Goal: Use online tool/utility

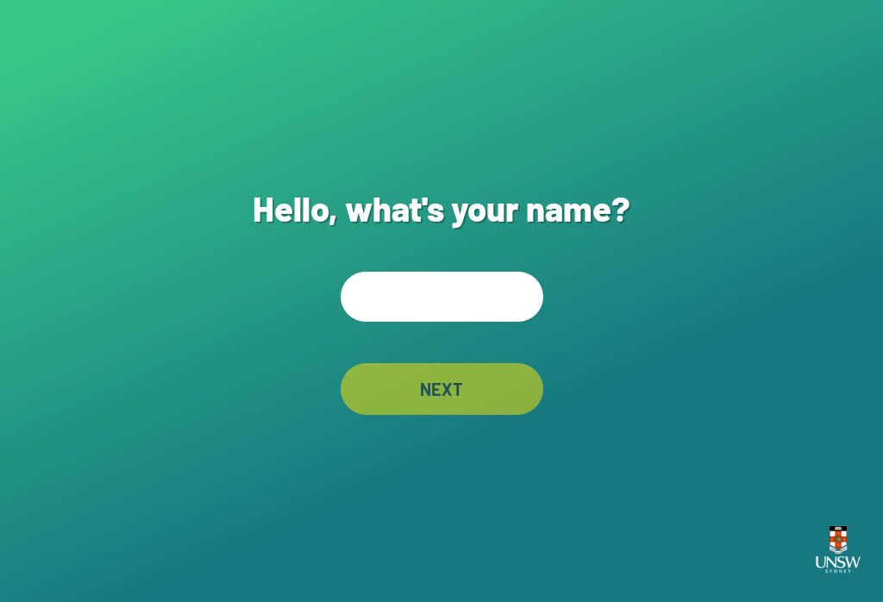
click at [494, 298] on input "text" at bounding box center [442, 297] width 203 height 50
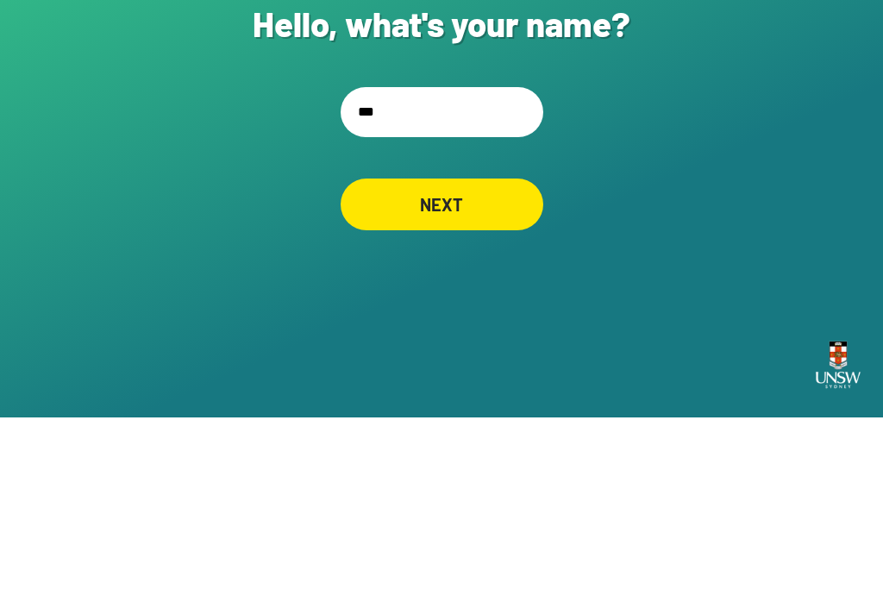
type input "****"
click at [508, 363] on div "NEXT" at bounding box center [442, 389] width 203 height 52
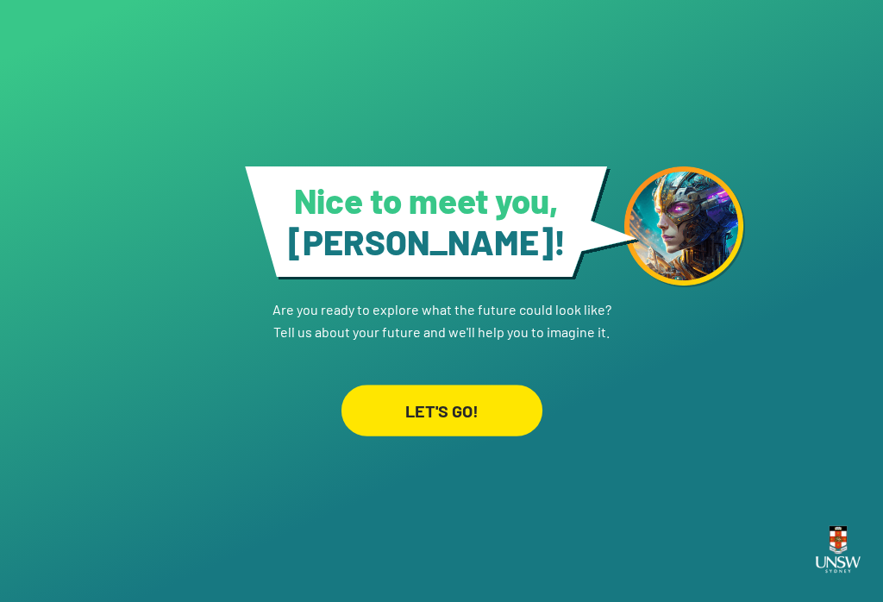
click at [472, 396] on div "LET'S GO!" at bounding box center [441, 411] width 201 height 52
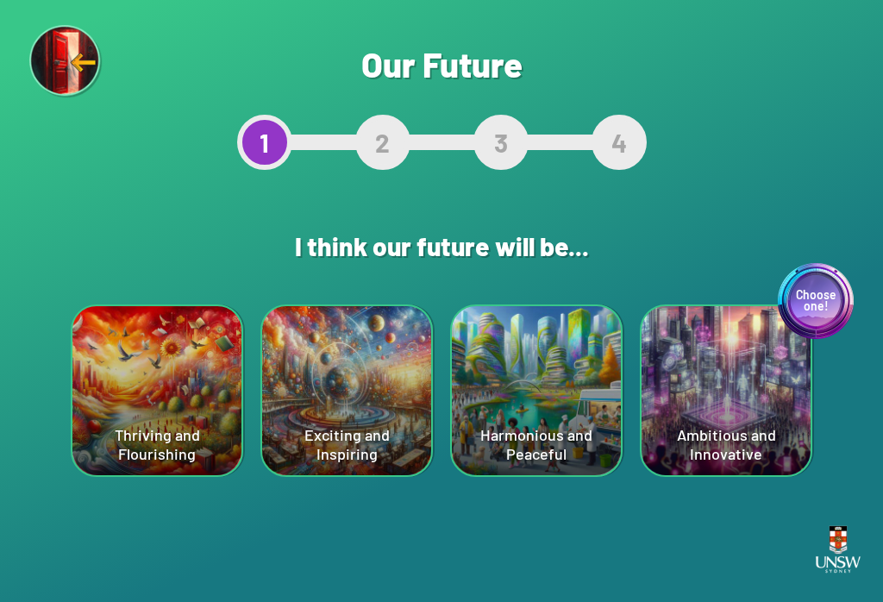
click at [740, 397] on div "Choose one! Ambitious and Innovative" at bounding box center [725, 390] width 169 height 169
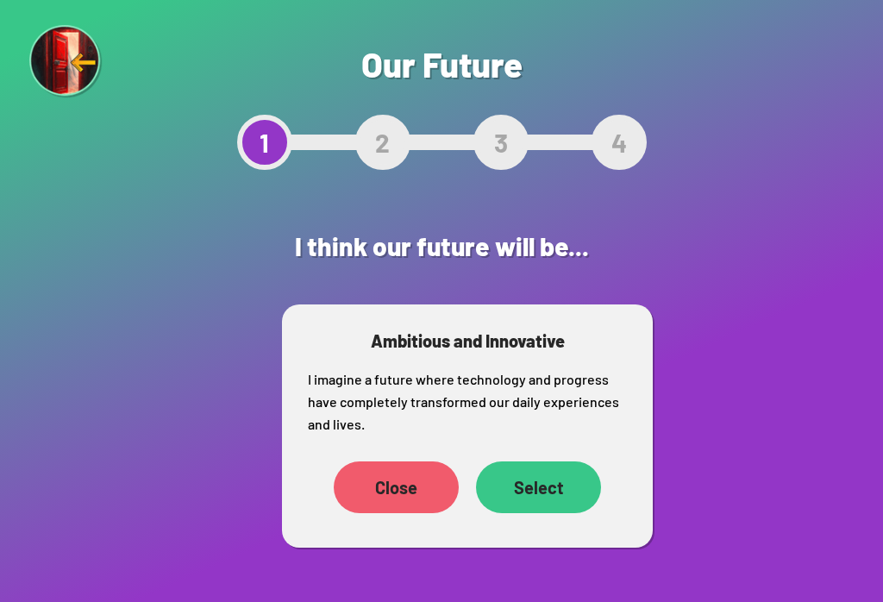
click at [563, 466] on div "Select" at bounding box center [538, 487] width 125 height 52
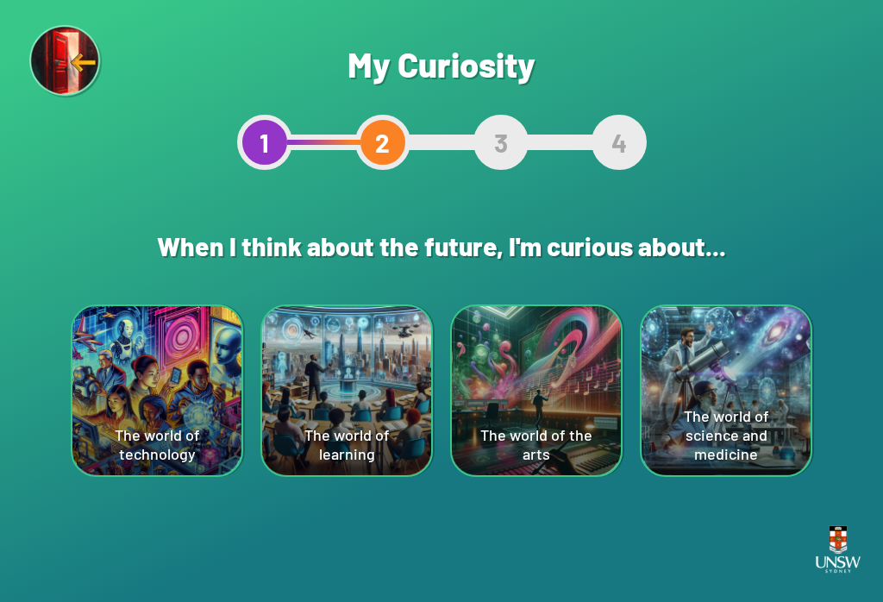
click at [750, 391] on div "The world of science and medicine" at bounding box center [725, 390] width 169 height 169
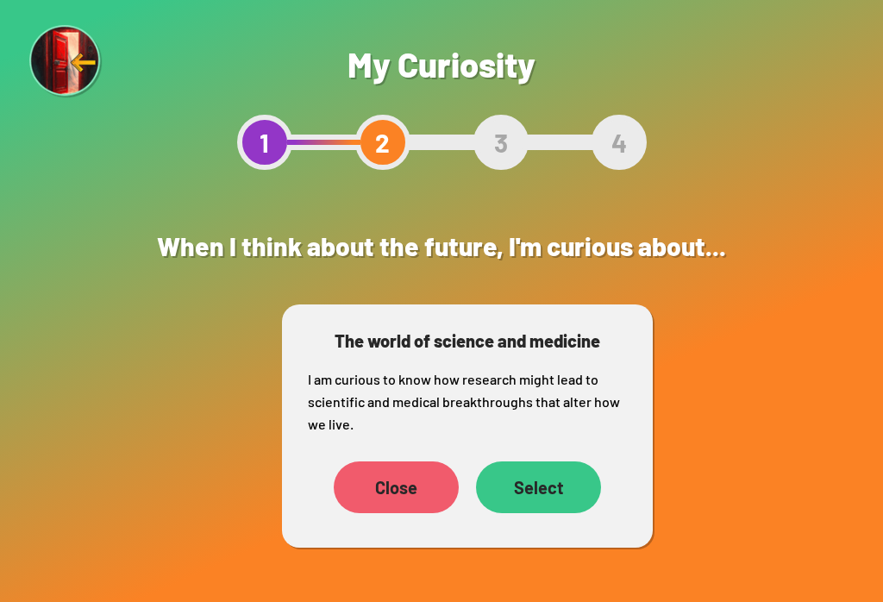
click at [540, 479] on div "Select" at bounding box center [538, 487] width 125 height 52
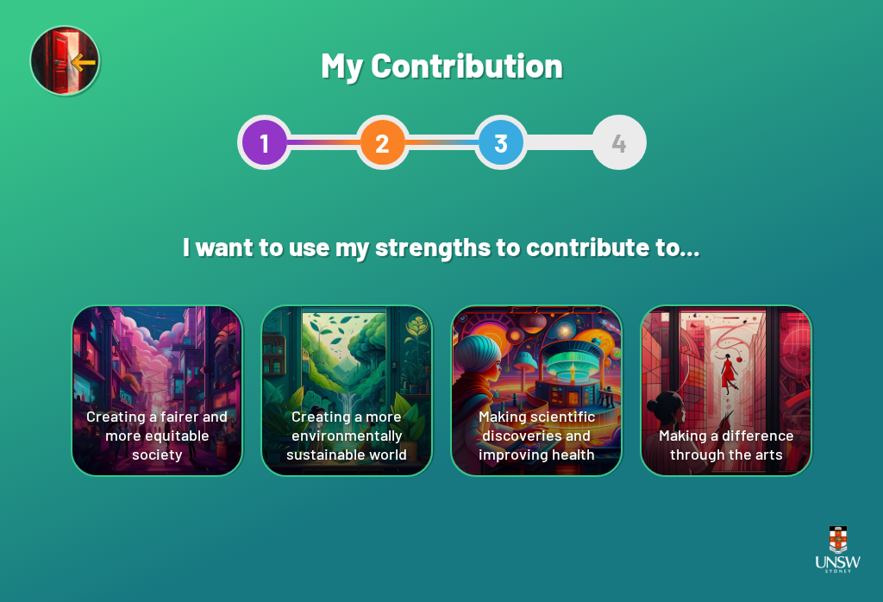
click at [537, 436] on div "Making scientific discoveries and improving health" at bounding box center [536, 390] width 169 height 169
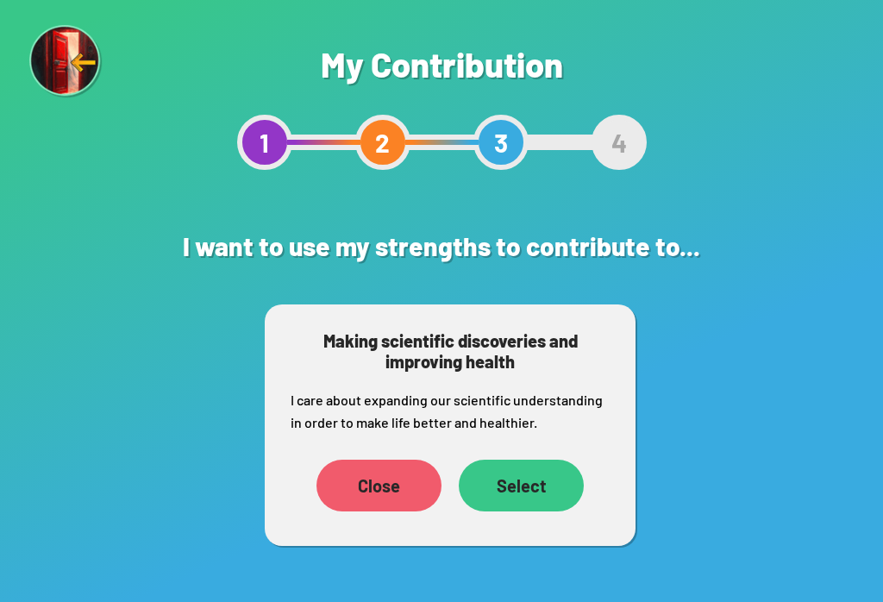
click at [524, 482] on div "Select" at bounding box center [521, 486] width 125 height 52
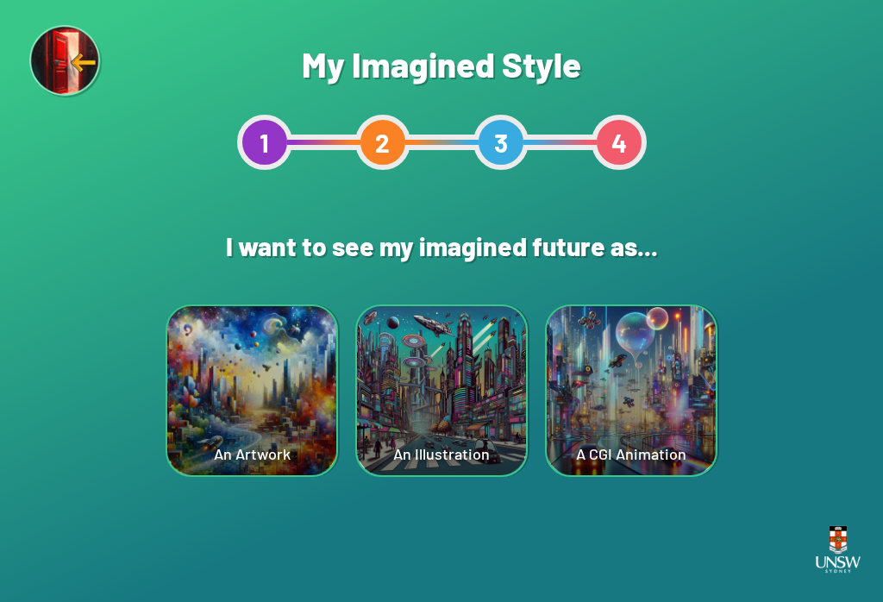
click at [449, 328] on div "An Illustration" at bounding box center [441, 390] width 169 height 169
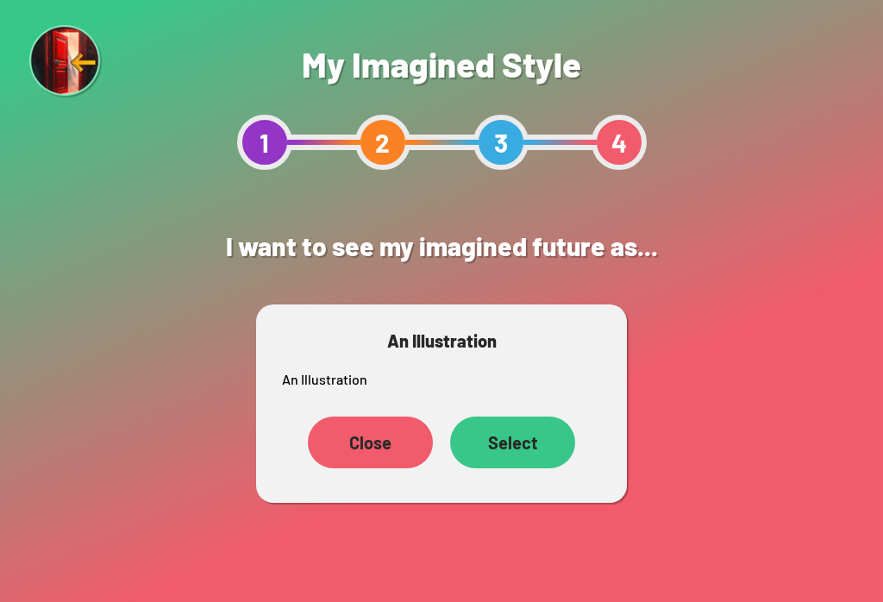
click at [526, 433] on div "Select" at bounding box center [512, 442] width 125 height 52
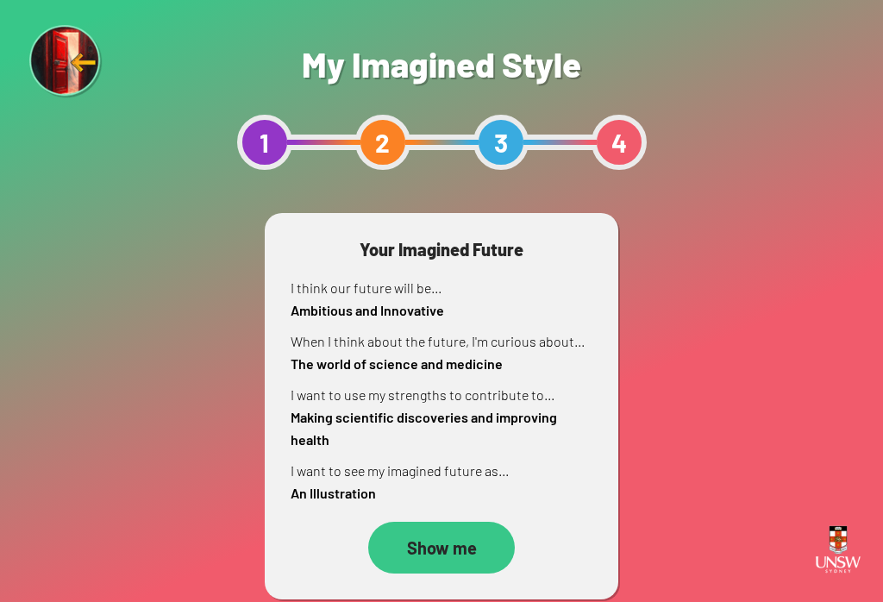
click at [431, 542] on div "Show me" at bounding box center [441, 548] width 147 height 52
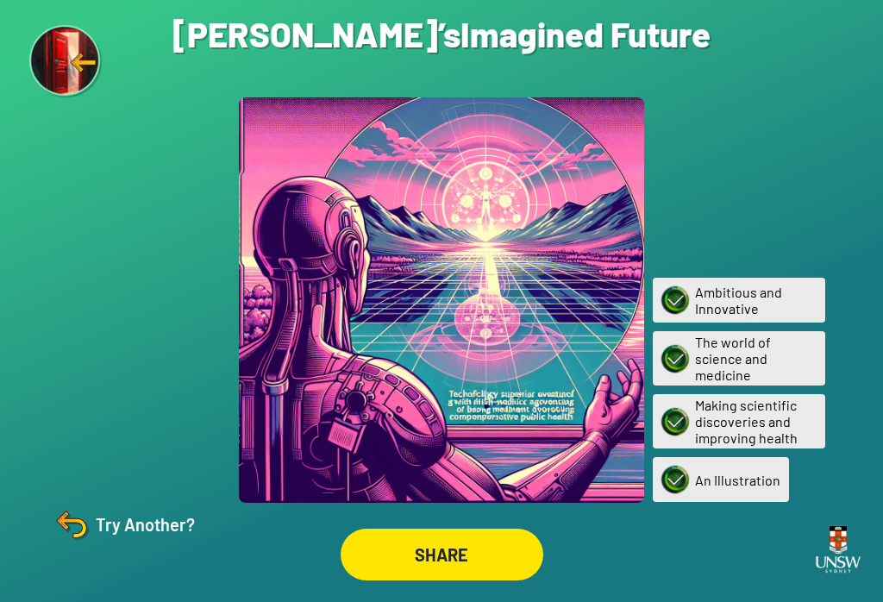
click at [77, 541] on img at bounding box center [71, 524] width 41 height 41
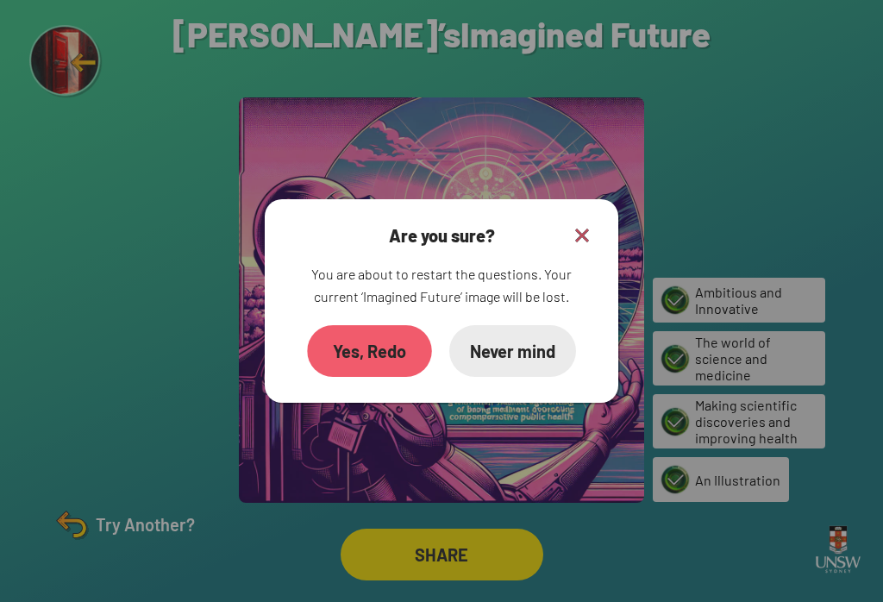
click at [360, 354] on div "Yes, Redo" at bounding box center [369, 351] width 125 height 52
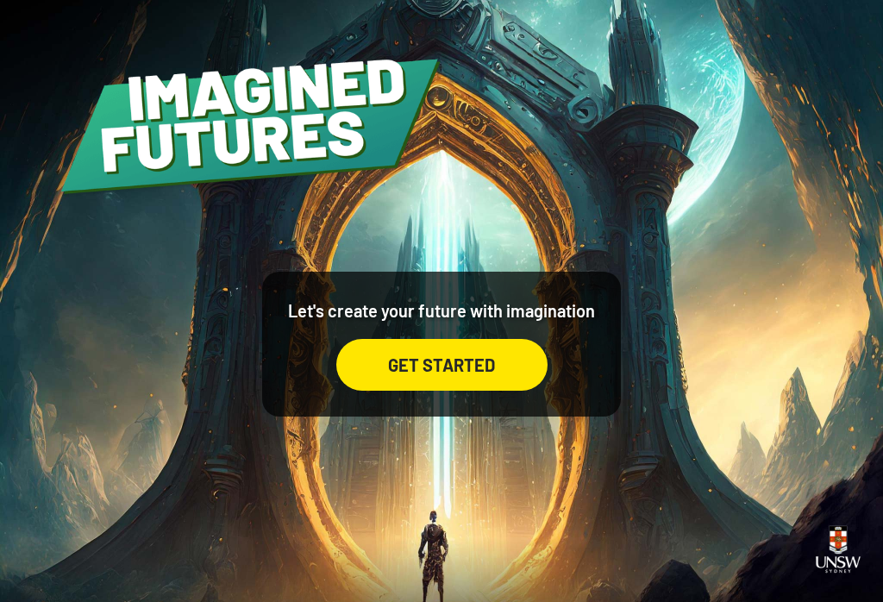
click at [454, 364] on div "GET STARTED" at bounding box center [441, 365] width 211 height 52
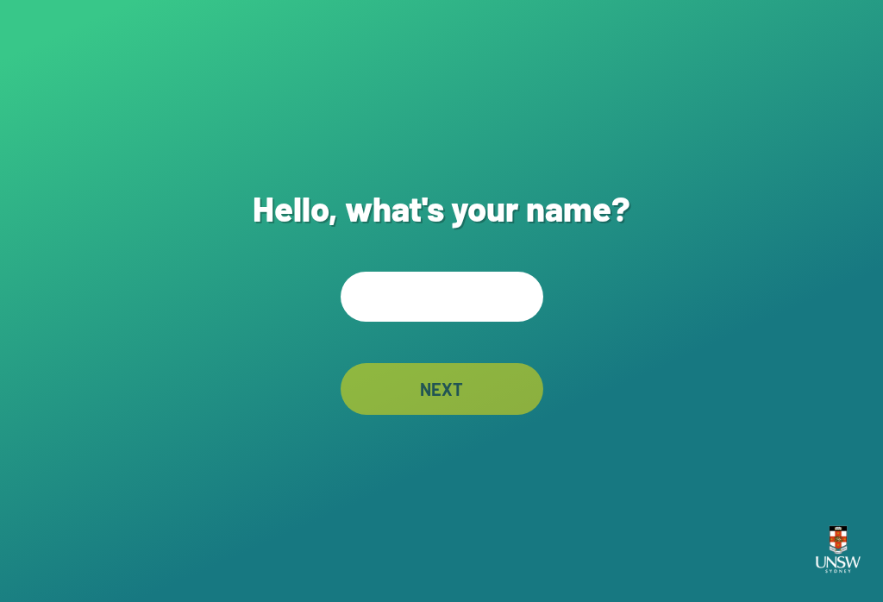
click at [494, 322] on input "text" at bounding box center [442, 297] width 203 height 50
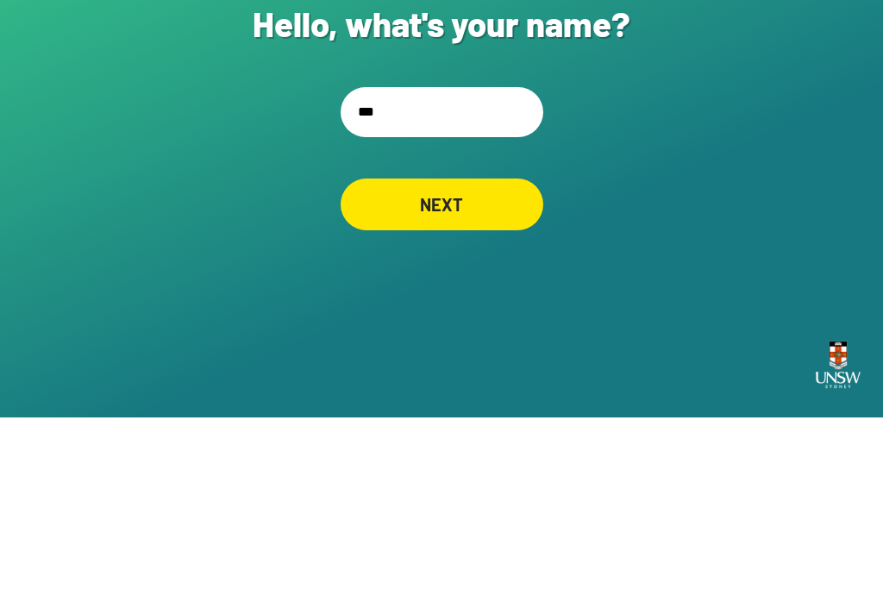
type input "****"
click at [492, 363] on div "NEXT" at bounding box center [442, 389] width 203 height 52
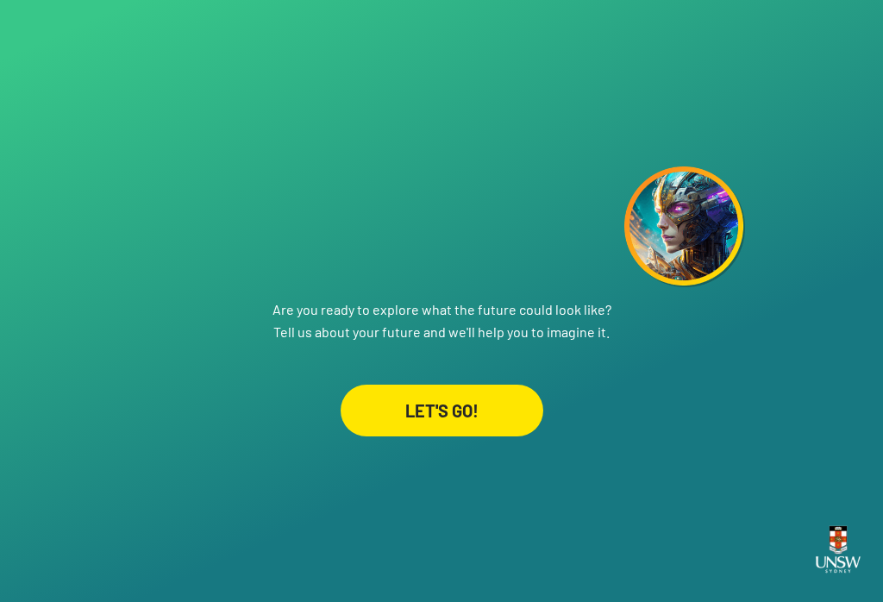
click at [504, 393] on div "LET'S GO!" at bounding box center [442, 411] width 203 height 52
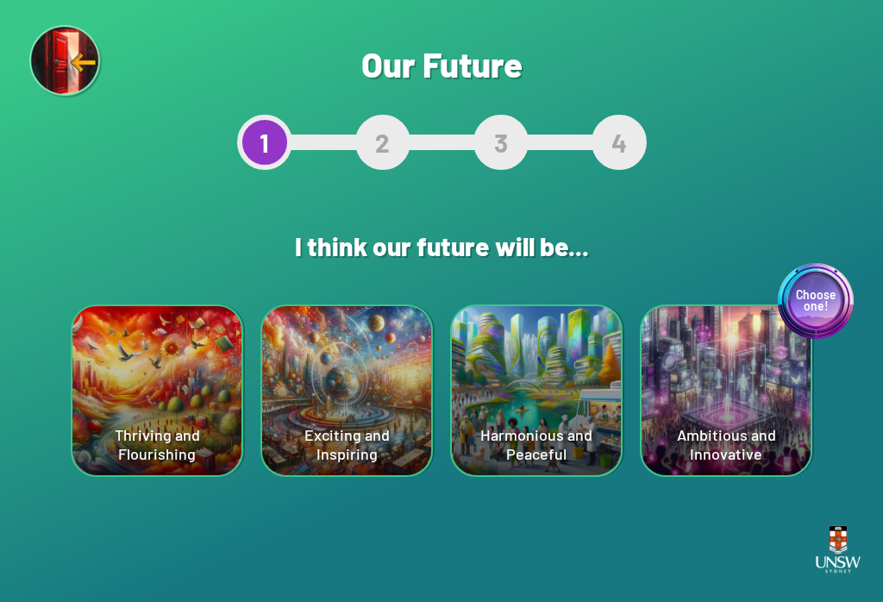
click at [534, 415] on div "Harmonious and Peaceful" at bounding box center [536, 390] width 169 height 169
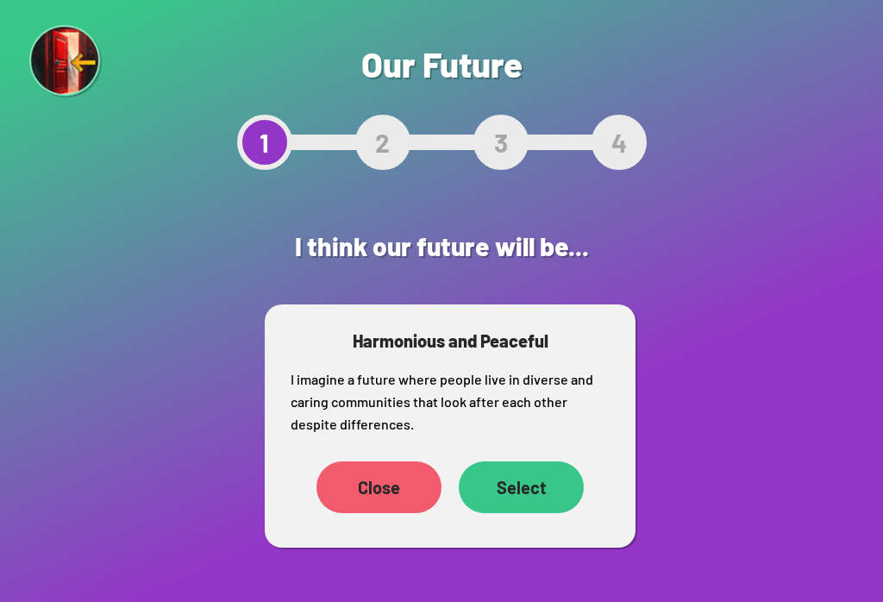
click at [540, 479] on div "Select" at bounding box center [521, 487] width 125 height 52
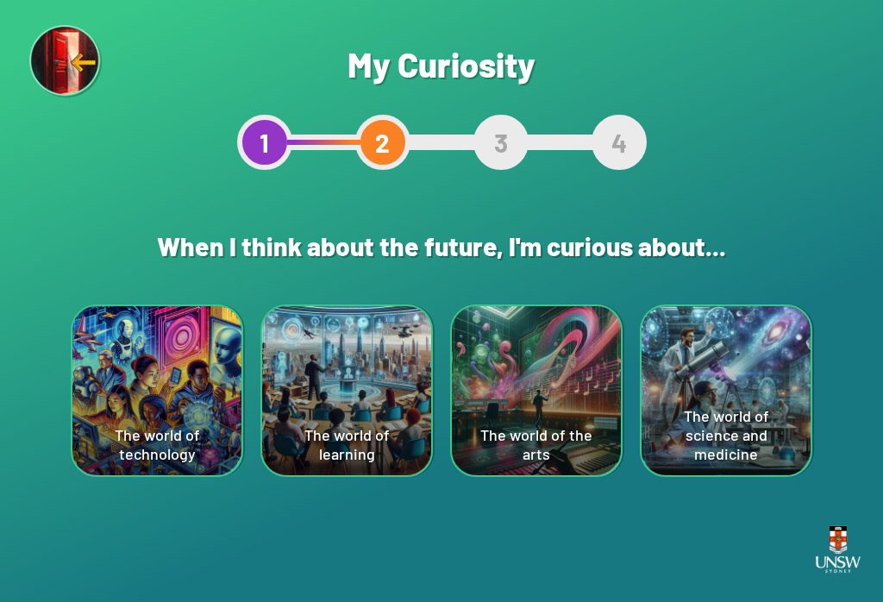
click at [323, 430] on div "The world of learning" at bounding box center [346, 390] width 169 height 169
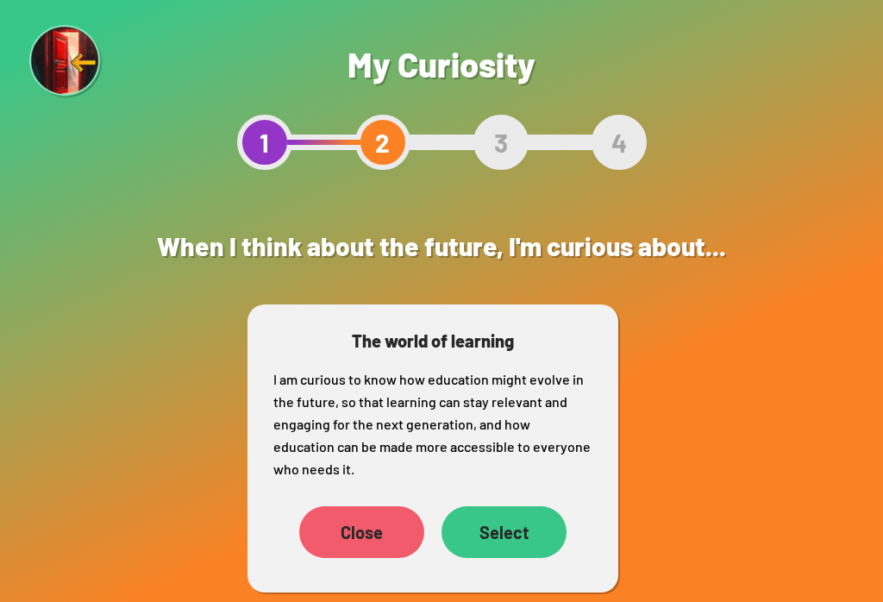
click at [485, 516] on div "Select" at bounding box center [503, 532] width 125 height 52
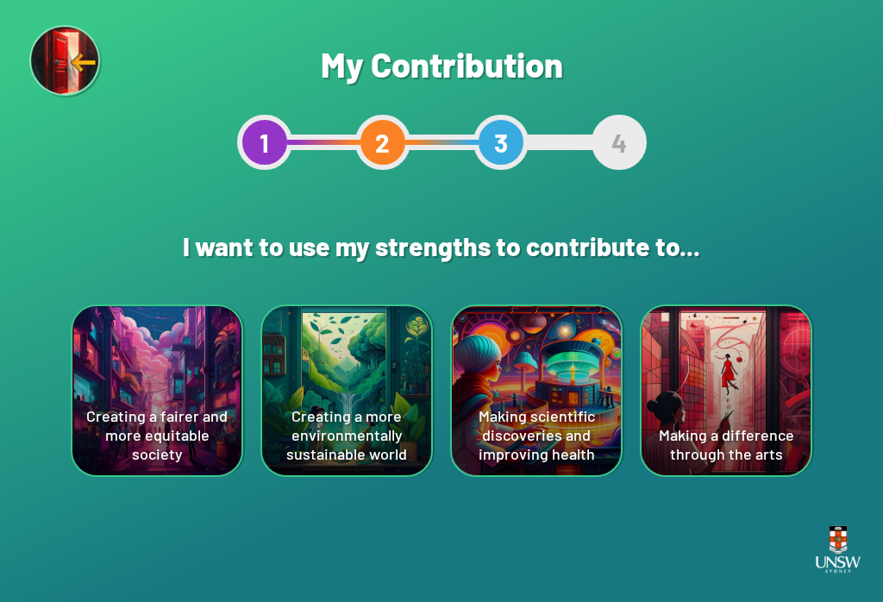
click at [148, 398] on div "Creating a fairer and more equitable society" at bounding box center [156, 390] width 169 height 169
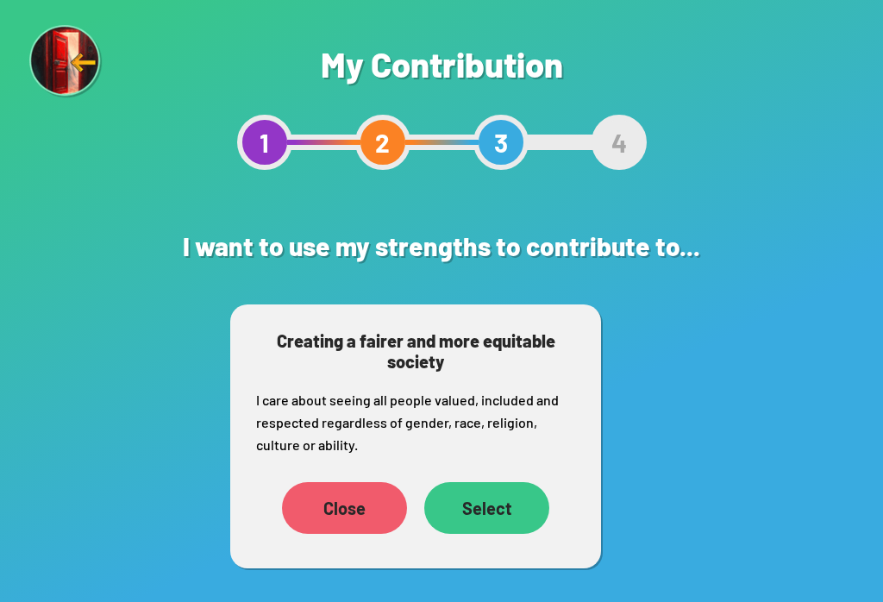
click at [486, 494] on div "Select" at bounding box center [486, 508] width 125 height 52
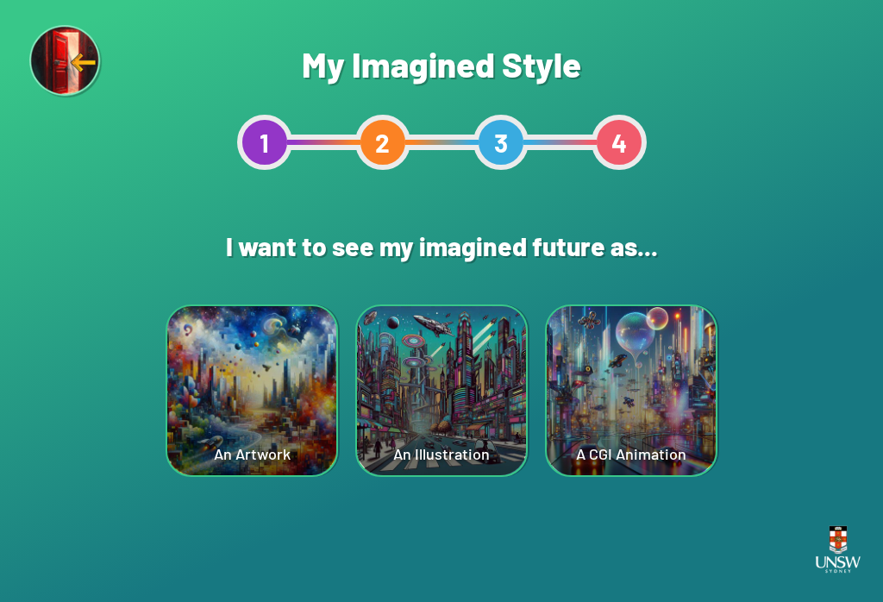
click at [420, 404] on div "An Illustration" at bounding box center [441, 390] width 169 height 169
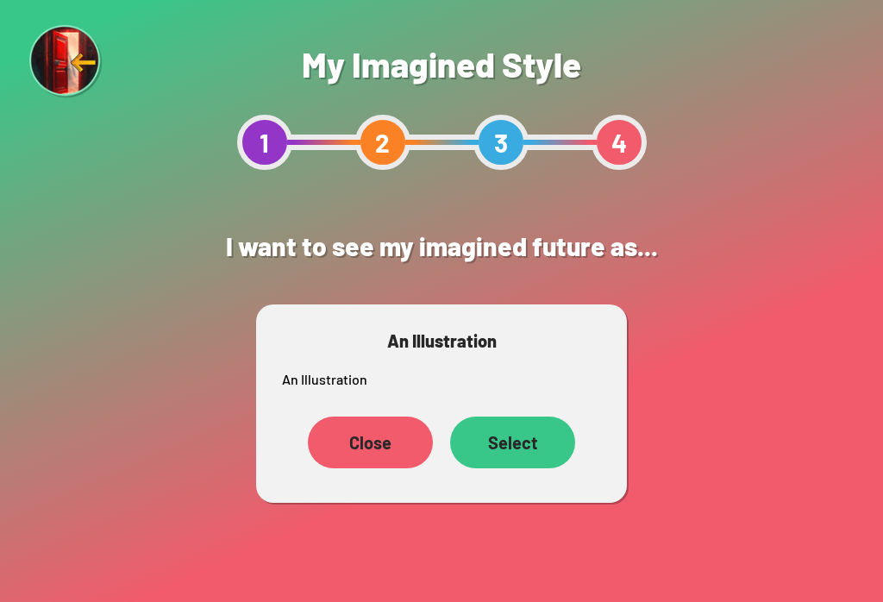
click at [509, 434] on div "Select" at bounding box center [512, 442] width 125 height 52
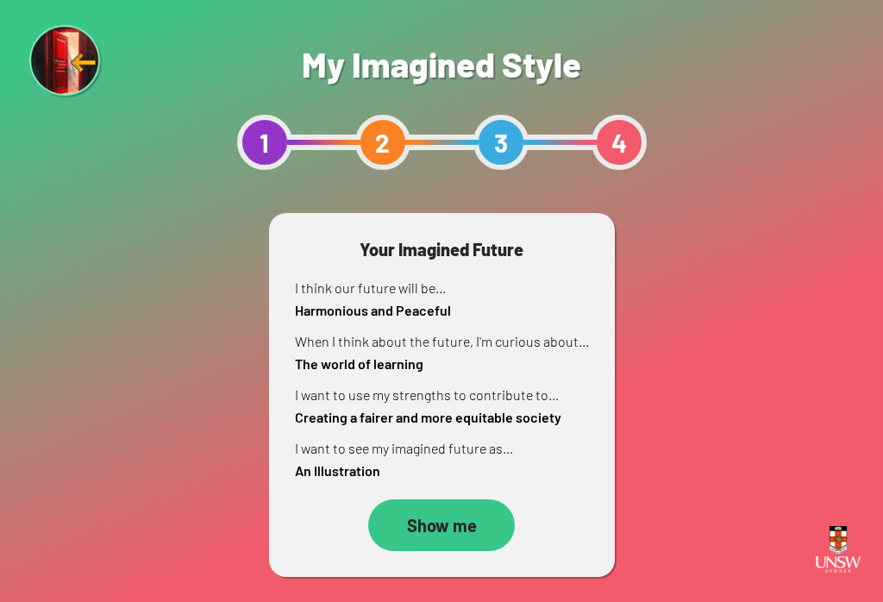
click at [446, 518] on div "Show me" at bounding box center [441, 525] width 147 height 52
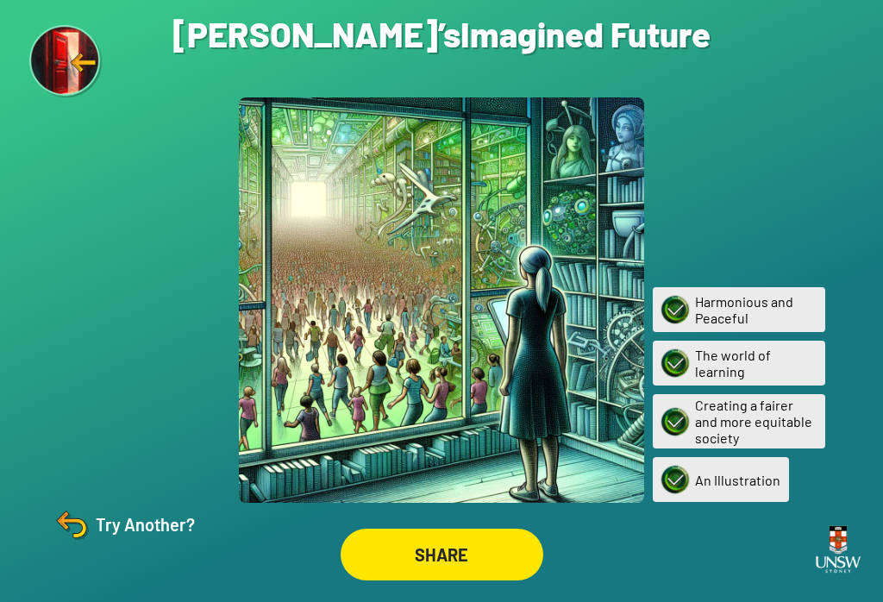
click at [476, 566] on div "SHARE" at bounding box center [442, 555] width 203 height 52
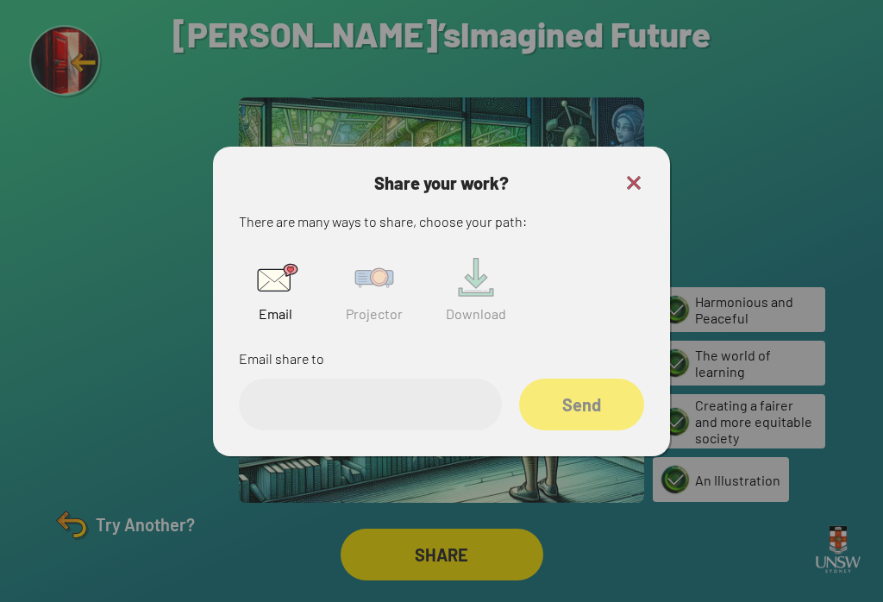
click at [370, 284] on img at bounding box center [374, 277] width 55 height 55
click at [367, 394] on input "text" at bounding box center [370, 405] width 263 height 52
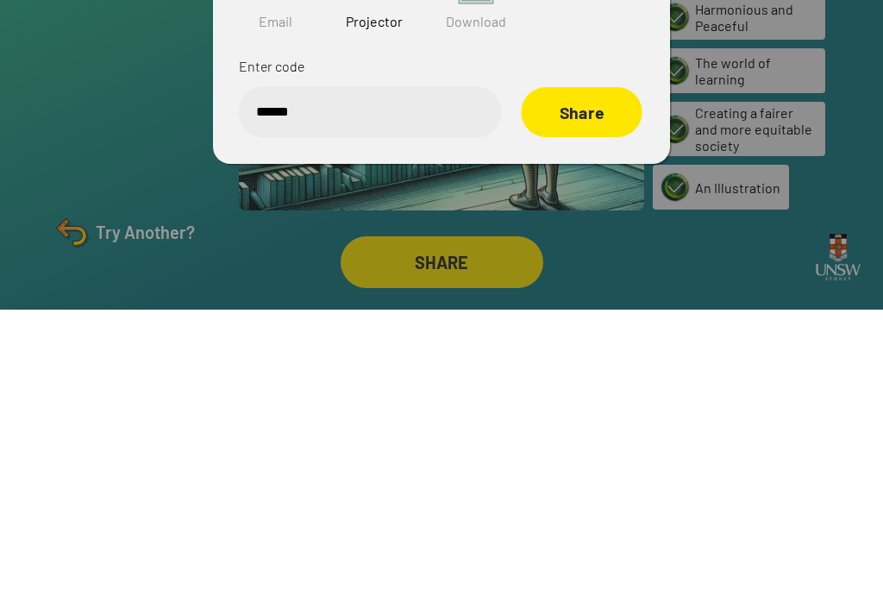
click at [609, 379] on div "Share" at bounding box center [581, 404] width 121 height 50
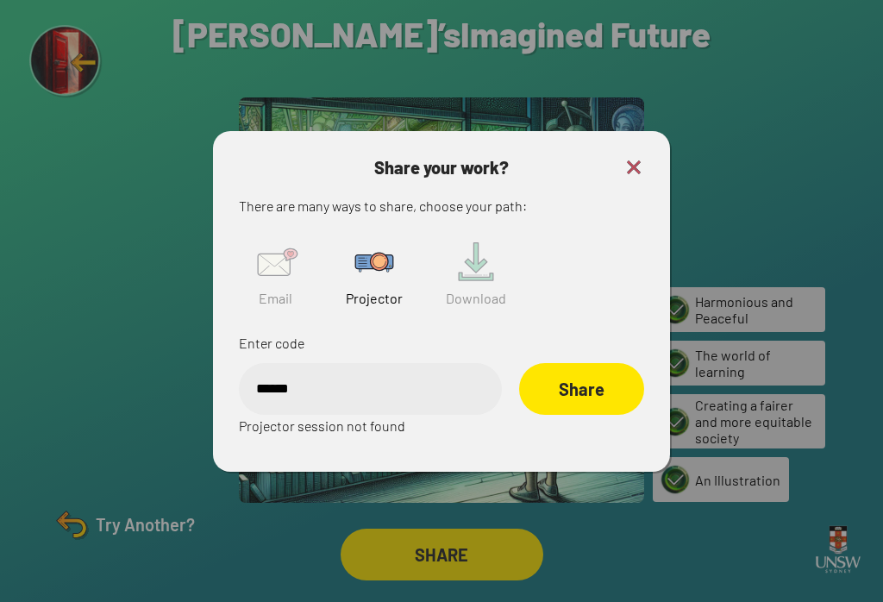
click at [464, 372] on input "******" at bounding box center [370, 389] width 263 height 52
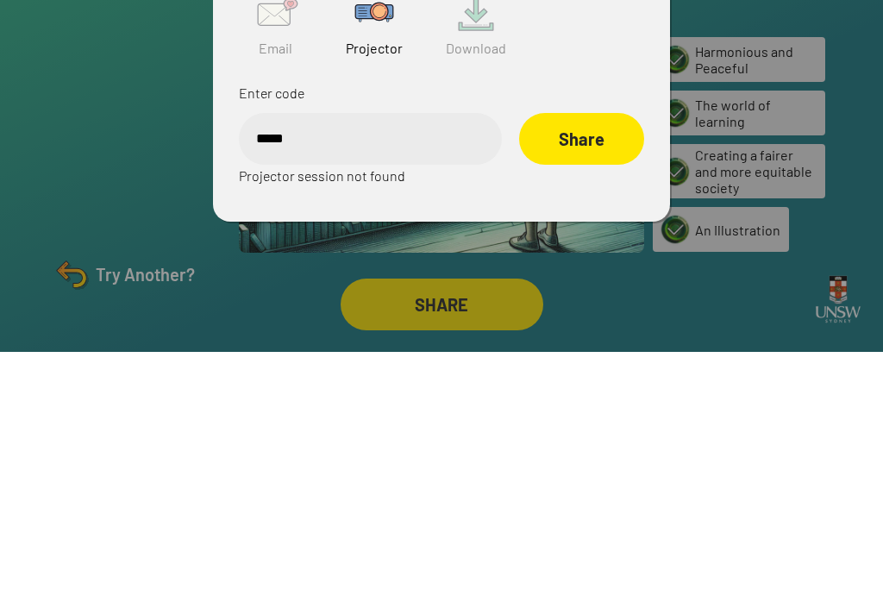
type input "******"
click at [598, 363] on div "Share" at bounding box center [582, 389] width 124 height 52
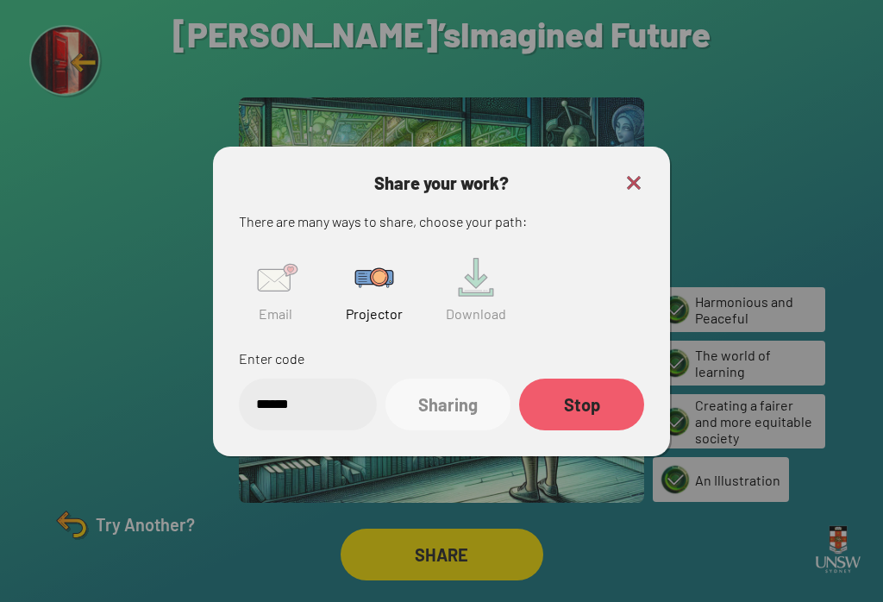
click at [648, 165] on div "Share your work? There are many ways to share, choose your path: Email Projecto…" at bounding box center [441, 302] width 457 height 310
click at [641, 172] on img at bounding box center [633, 182] width 21 height 21
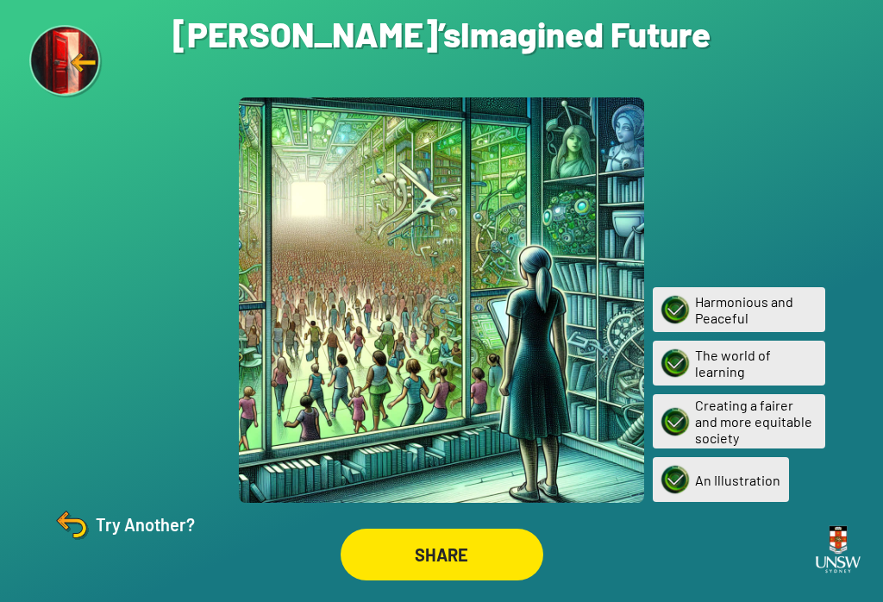
click at [301, 441] on div at bounding box center [441, 299] width 405 height 405
click at [307, 388] on div at bounding box center [441, 299] width 405 height 405
click at [358, 361] on div at bounding box center [441, 299] width 405 height 405
click at [203, 322] on div "Are you sure? You are about to restart the questions. Your current ‘Imagined Fu…" at bounding box center [441, 301] width 883 height 602
